Goal: Information Seeking & Learning: Learn about a topic

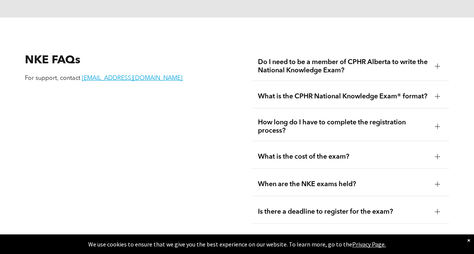
scroll to position [885, 0]
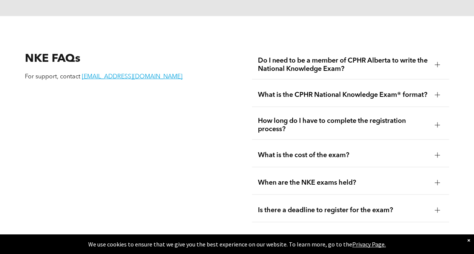
click at [375, 73] on span "Do I need to be a member of CPHR Alberta to write the National Knowledge Exam?" at bounding box center [343, 65] width 171 height 17
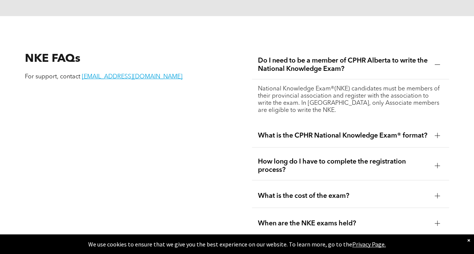
click at [375, 73] on span "Do I need to be a member of CPHR Alberta to write the National Knowledge Exam?" at bounding box center [343, 65] width 171 height 17
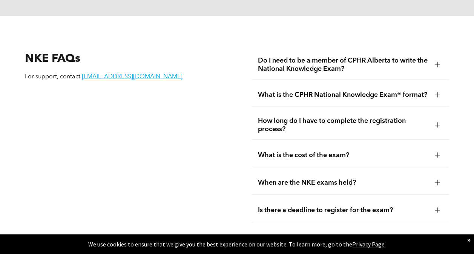
click at [370, 97] on span "What is the CPHR National Knowledge Exam® format?" at bounding box center [343, 95] width 171 height 8
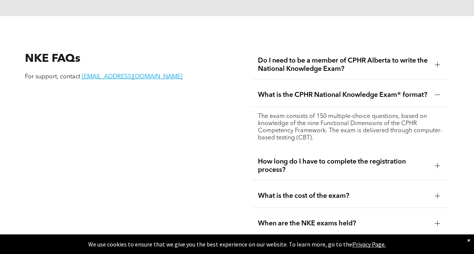
click at [370, 97] on span "What is the CPHR National Knowledge Exam® format?" at bounding box center [343, 95] width 171 height 8
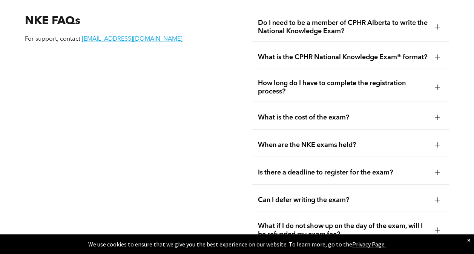
scroll to position [938, 0]
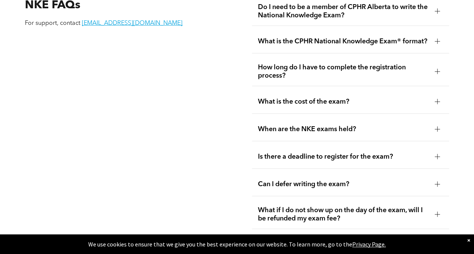
click at [360, 133] on span "When are the NKE exams held?" at bounding box center [343, 129] width 171 height 8
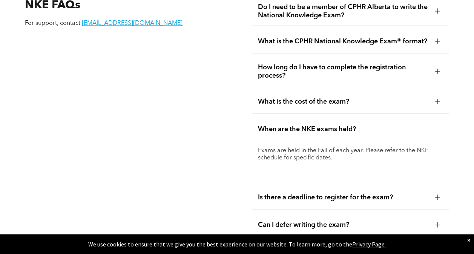
click at [360, 133] on span "When are the NKE exams held?" at bounding box center [343, 129] width 171 height 8
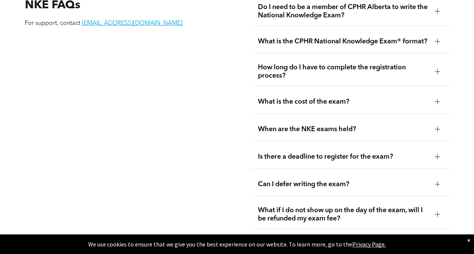
click at [359, 106] on span "What is the cost of the exam?" at bounding box center [343, 102] width 171 height 8
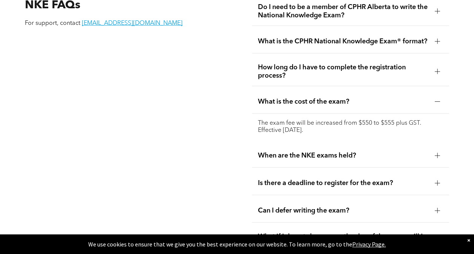
click at [359, 106] on span "What is the cost of the exam?" at bounding box center [343, 102] width 171 height 8
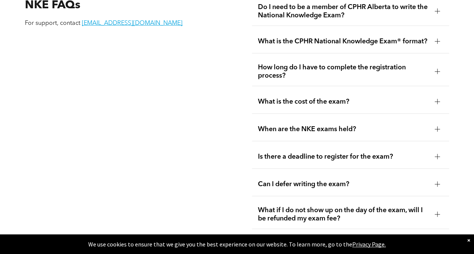
click at [367, 161] on span "Is there a deadline to register for the exam?" at bounding box center [343, 157] width 171 height 8
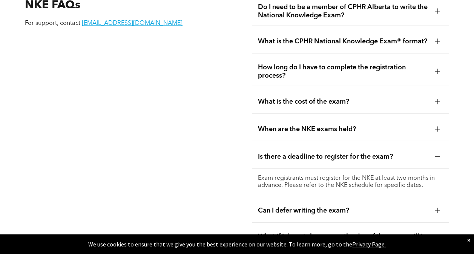
click at [367, 161] on span "Is there a deadline to register for the exam?" at bounding box center [343, 157] width 171 height 8
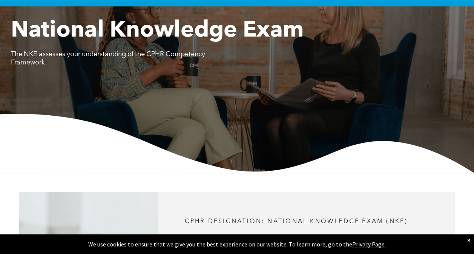
scroll to position [14, 0]
